Goal: Information Seeking & Learning: Learn about a topic

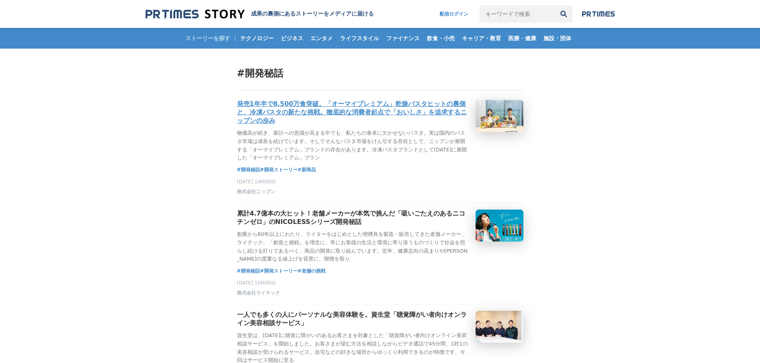
click at [387, 113] on h3 "発売1年半で8,500万食突破。「オーマイプレミアム」乾燥パスタヒットの裏側と、冷凍パスタの新たな挑戦。徹底的な消費者起点で「おいしさ」を追求するニップンの歩み" at bounding box center [353, 112] width 232 height 25
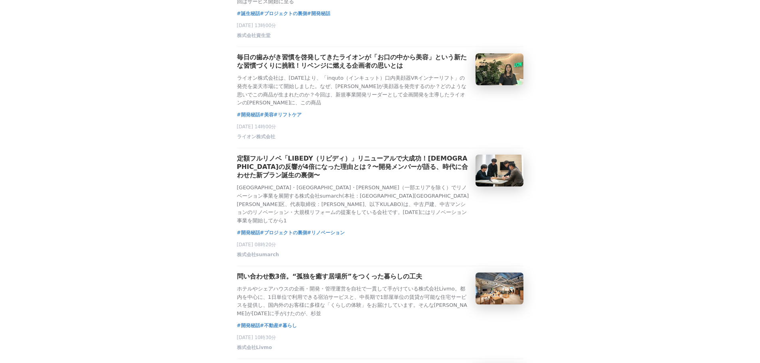
scroll to position [518, 0]
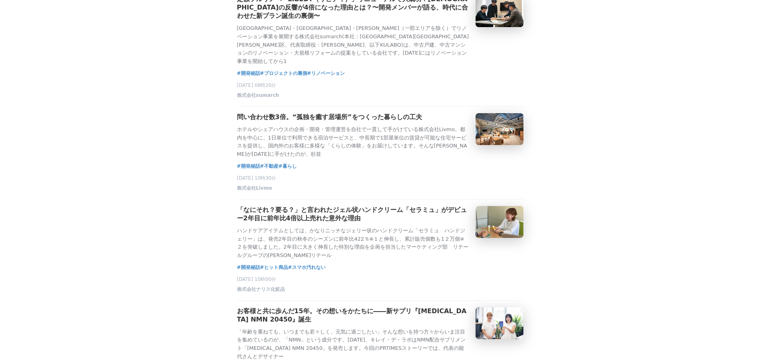
drag, startPoint x: 187, startPoint y: 248, endPoint x: 181, endPoint y: 247, distance: 5.7
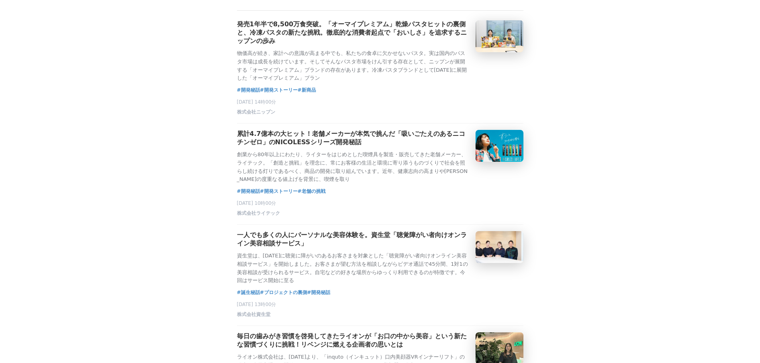
scroll to position [0, 0]
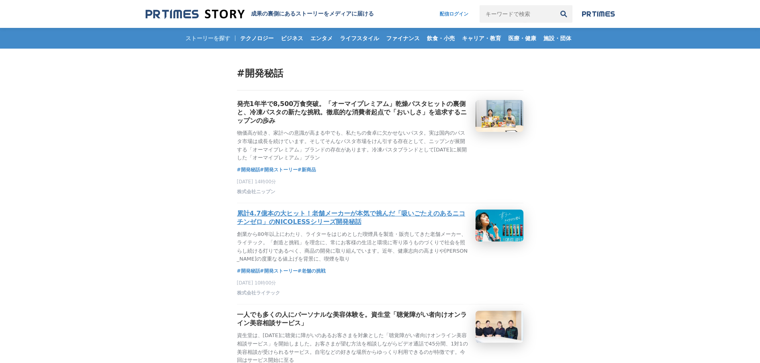
click at [283, 226] on h3 "累計4.7億本の大ヒット！老舗メーカーが本気で挑んだ「吸いごたえのあるニコチンゼロ」のNICOLESSシリーズ開発秘話" at bounding box center [353, 218] width 232 height 17
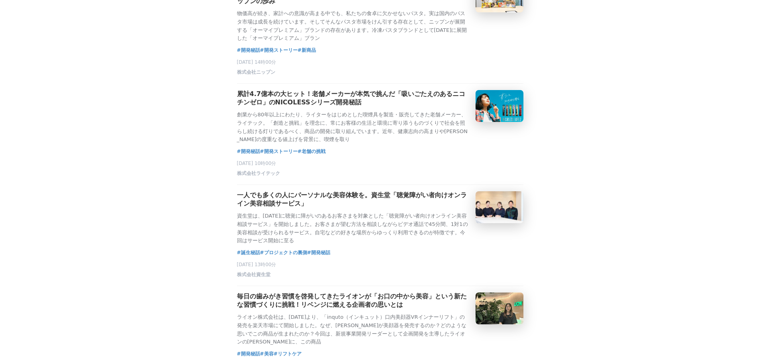
scroll to position [239, 0]
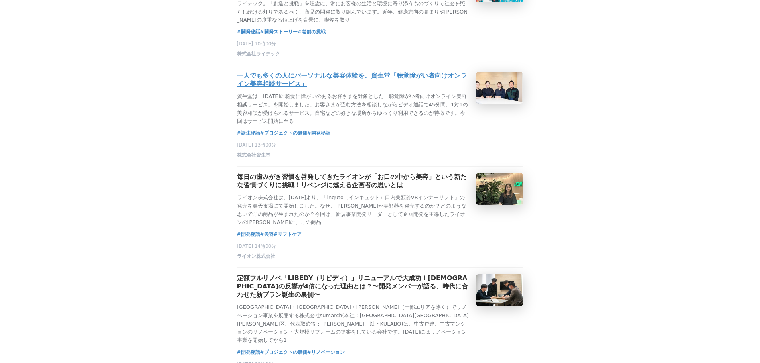
click at [337, 89] on h3 "一人でも多くの人にパーソナルな美容体験を。資生堂「聴覚障がい者向けオンライン美容相談サービス」" at bounding box center [353, 80] width 232 height 17
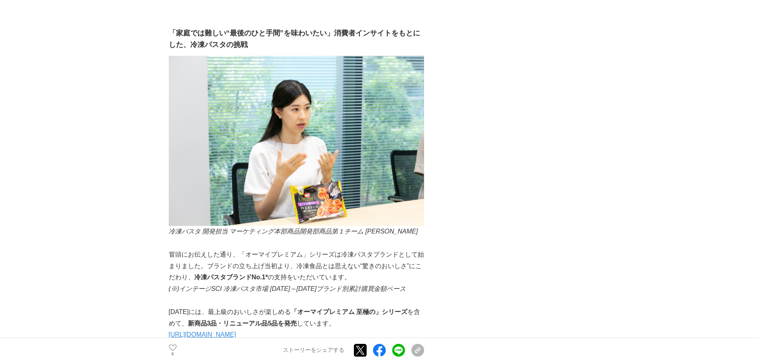
scroll to position [2033, 0]
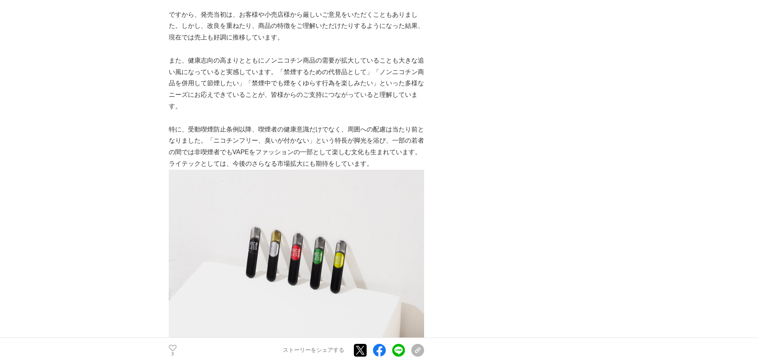
scroll to position [1675, 0]
